Goal: Task Accomplishment & Management: Complete application form

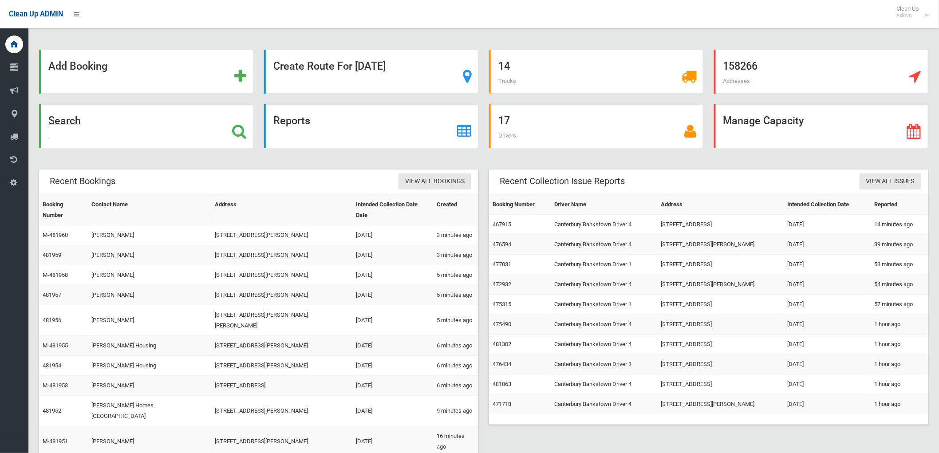
click at [141, 121] on div "Search" at bounding box center [146, 126] width 214 height 44
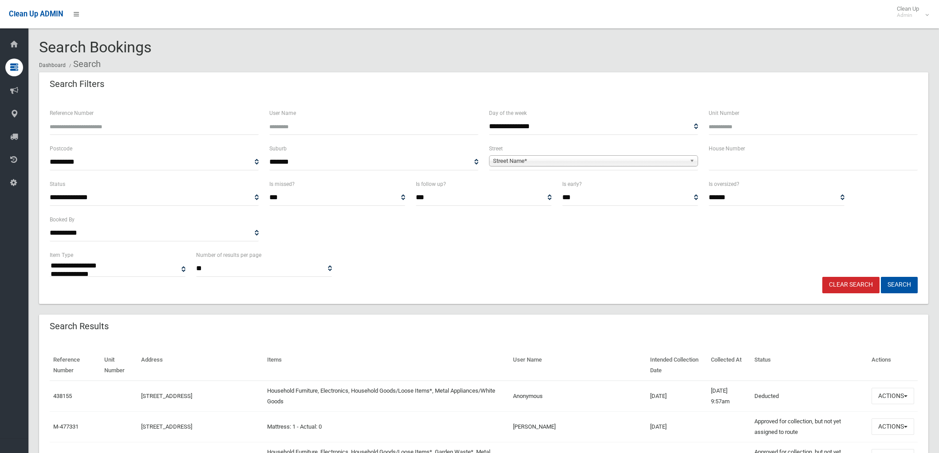
select select
click at [735, 164] on input "text" at bounding box center [813, 162] width 209 height 16
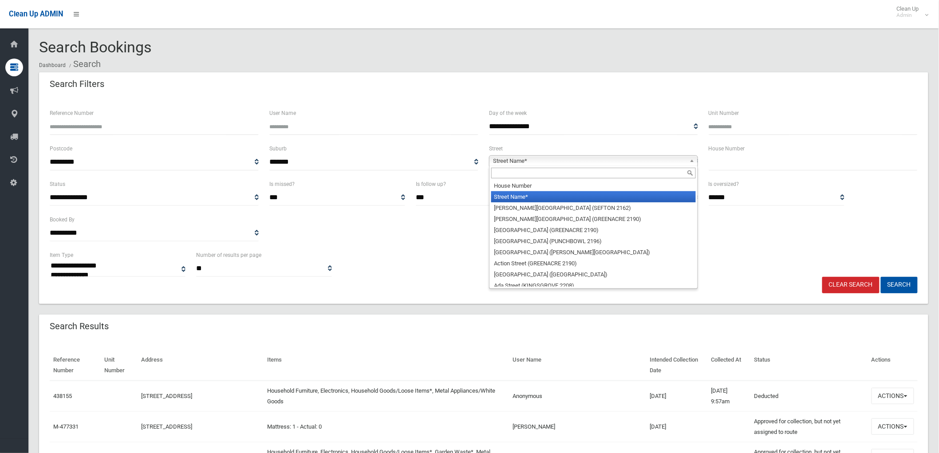
click at [659, 165] on span "Street Name*" at bounding box center [589, 161] width 193 height 11
click at [737, 163] on input "text" at bounding box center [813, 162] width 209 height 16
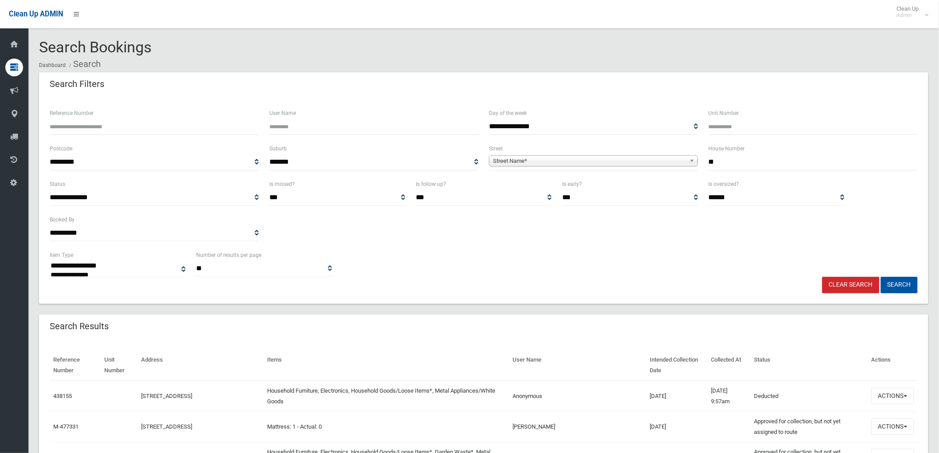
type input "**"
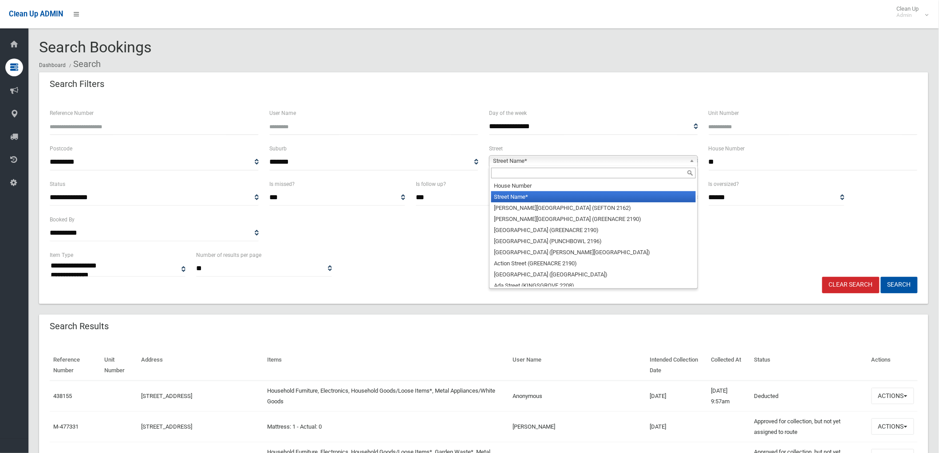
click at [664, 161] on span "Street Name*" at bounding box center [589, 161] width 193 height 11
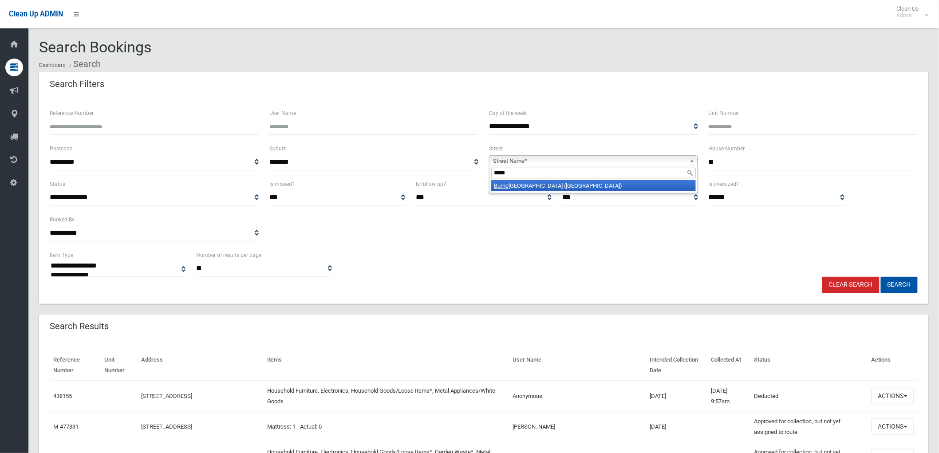
type input "*****"
click at [638, 185] on li "Burne tt Street (HURLSTONE PARK 2193)" at bounding box center [593, 185] width 205 height 11
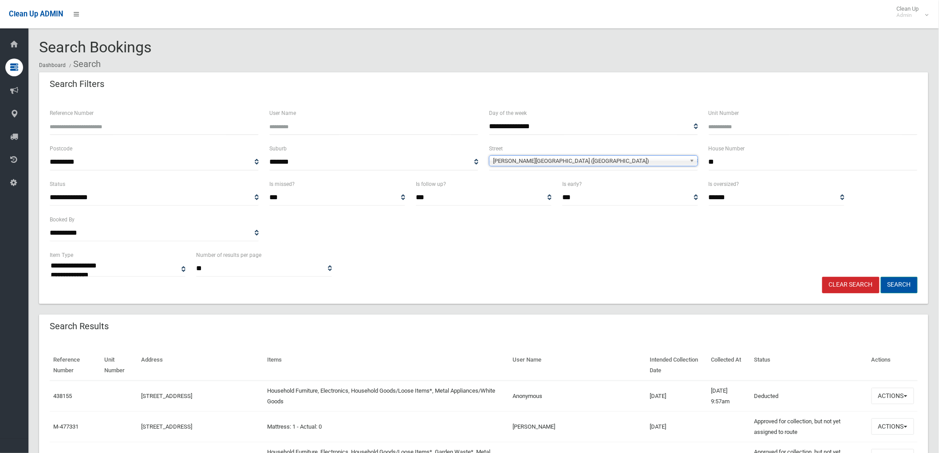
click at [907, 286] on button "Search" at bounding box center [899, 285] width 37 height 16
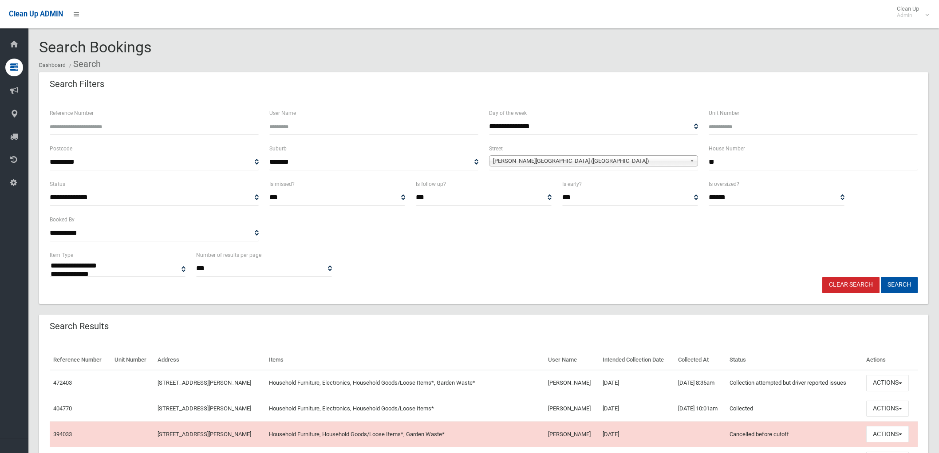
select select
click at [884, 380] on button "Actions" at bounding box center [887, 383] width 43 height 16
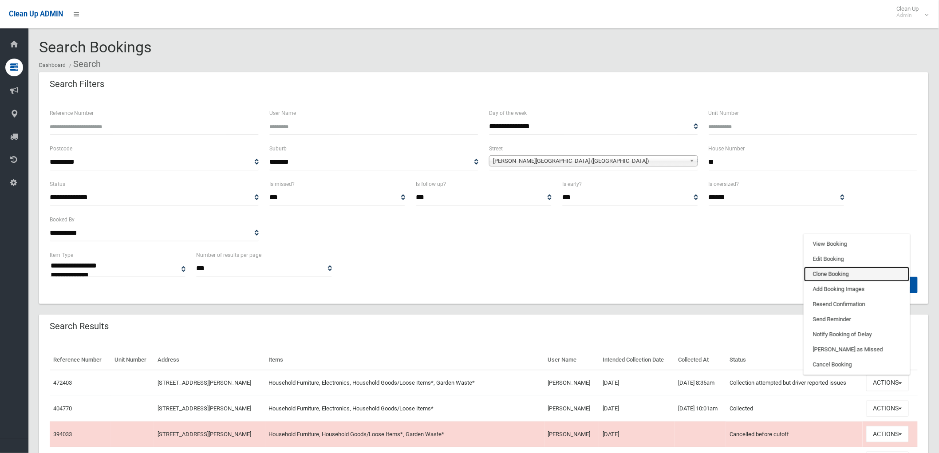
click at [837, 276] on link "Clone Booking" at bounding box center [857, 274] width 106 height 15
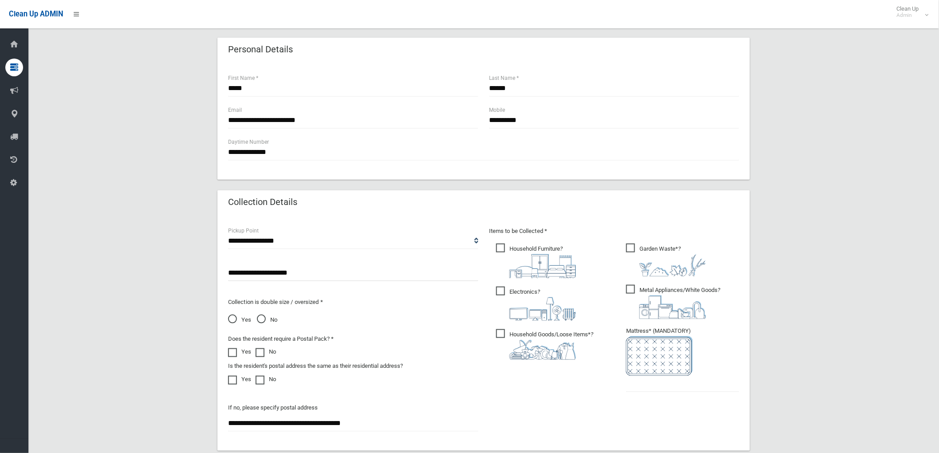
scroll to position [345, 0]
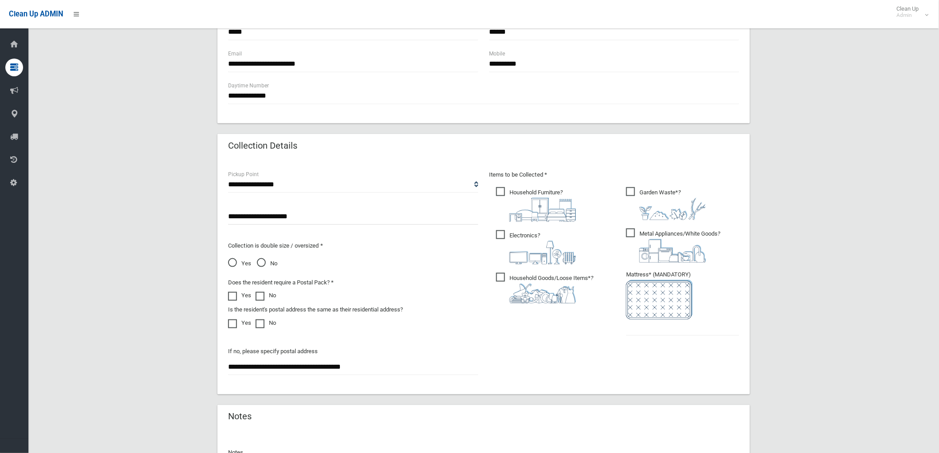
click at [527, 237] on span "Electronics ?" at bounding box center [536, 247] width 80 height 34
click at [522, 284] on img at bounding box center [542, 294] width 67 height 20
click at [522, 197] on span "Household Furniture ?" at bounding box center [536, 204] width 80 height 35
click at [659, 329] on input "text" at bounding box center [682, 327] width 113 height 16
type input "*"
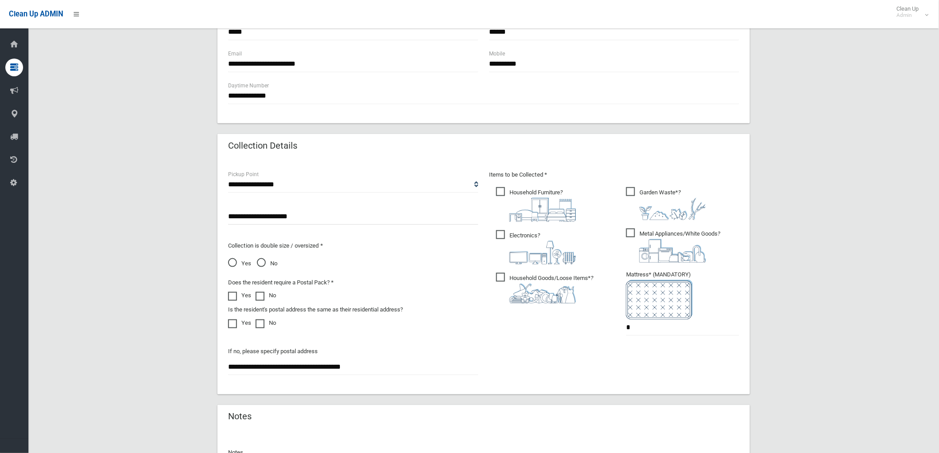
click at [546, 342] on div "Items to be Collected * Household Furniture ? *" at bounding box center [614, 259] width 261 height 178
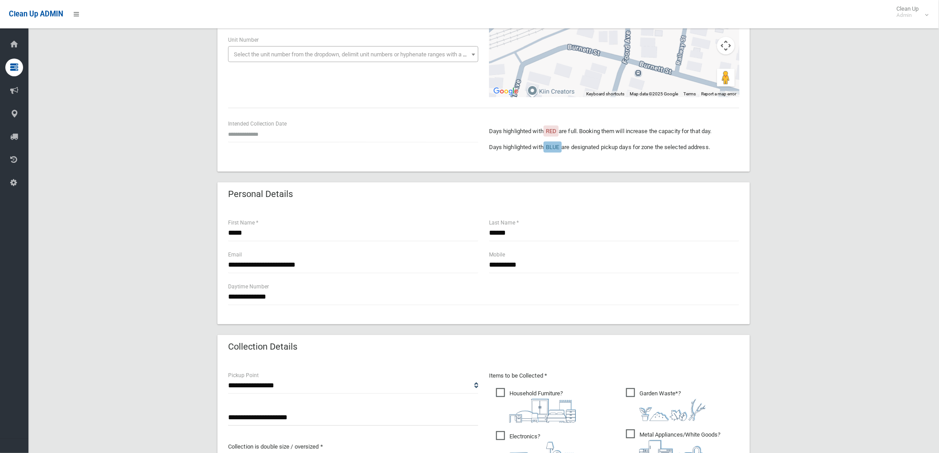
scroll to position [99, 0]
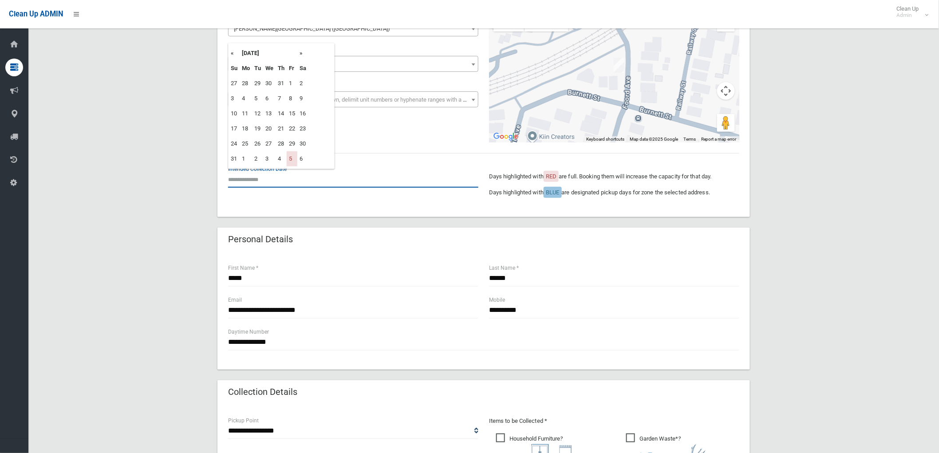
click at [281, 172] on input "text" at bounding box center [353, 179] width 250 height 16
click at [304, 54] on th "»" at bounding box center [302, 53] width 11 height 15
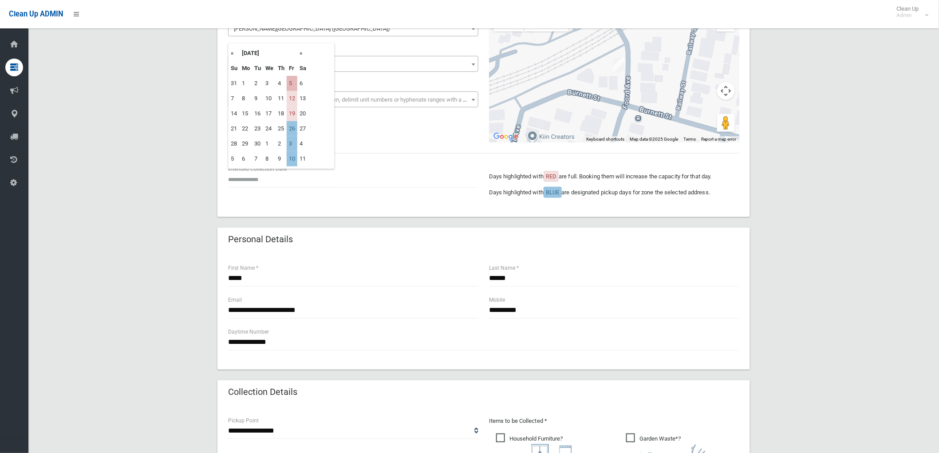
click at [292, 83] on td "5" at bounding box center [292, 83] width 11 height 15
type input "**********"
click at [177, 127] on div "**********" at bounding box center [483, 377] width 889 height 806
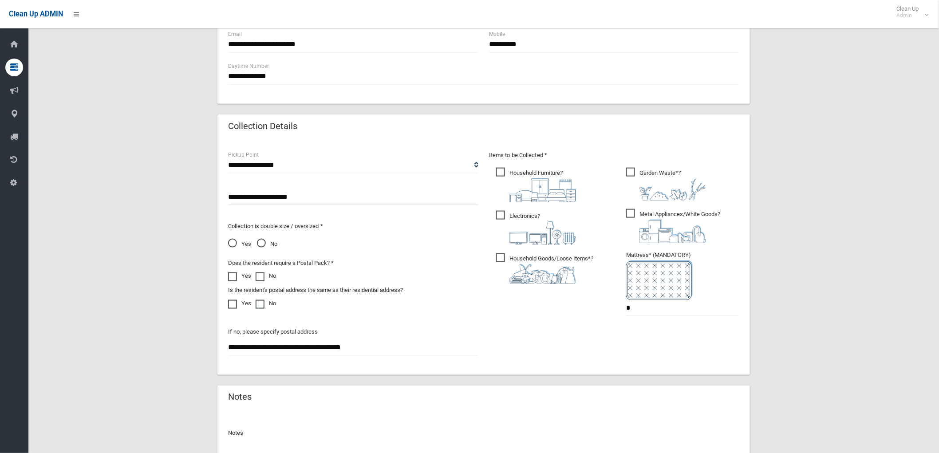
scroll to position [444, 0]
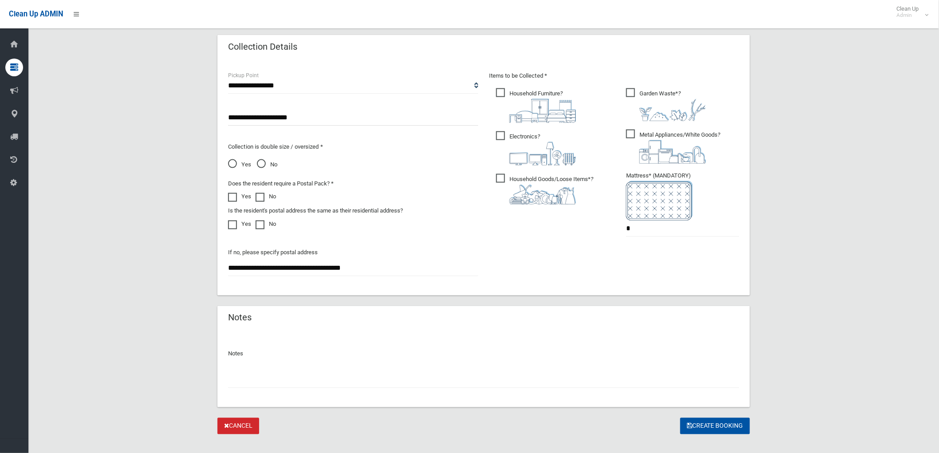
click at [398, 367] on div at bounding box center [483, 377] width 511 height 24
click at [399, 378] on input "text" at bounding box center [483, 380] width 511 height 16
click at [356, 385] on input "**********" at bounding box center [483, 380] width 511 height 16
type input "**********"
click at [711, 426] on button "Create Booking" at bounding box center [715, 426] width 70 height 16
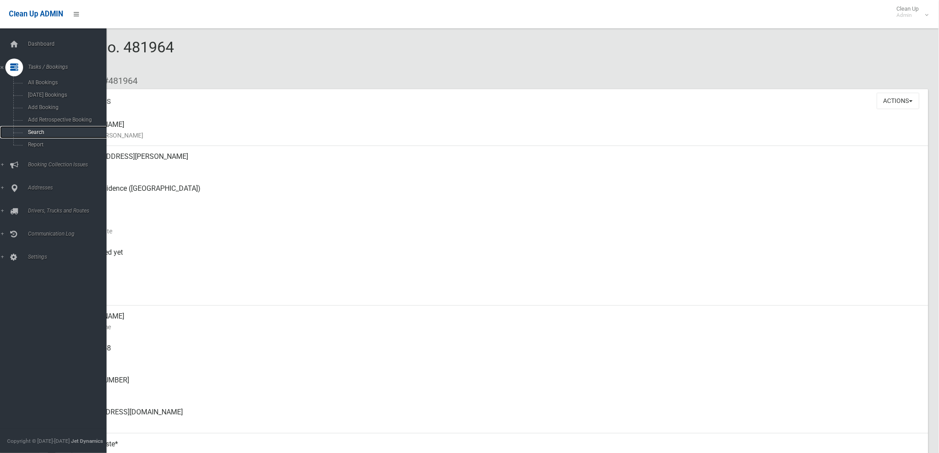
click at [27, 127] on link "Search" at bounding box center [57, 132] width 114 height 12
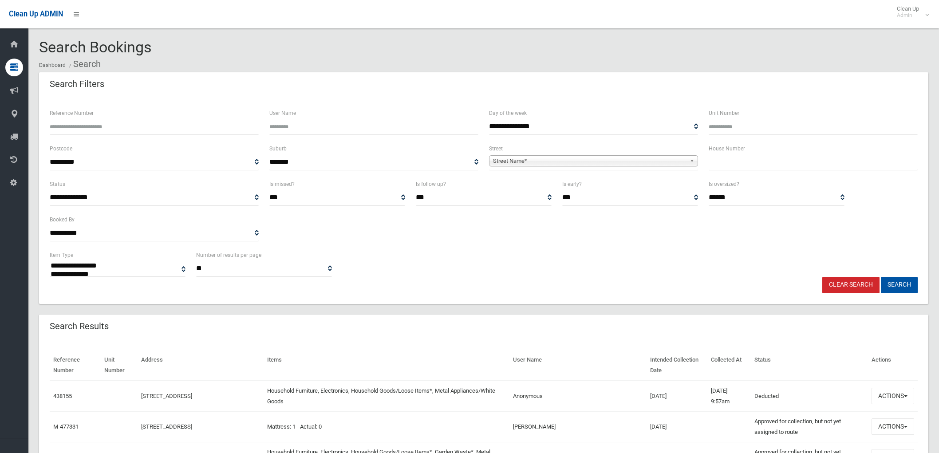
select select
